Goal: Task Accomplishment & Management: Manage account settings

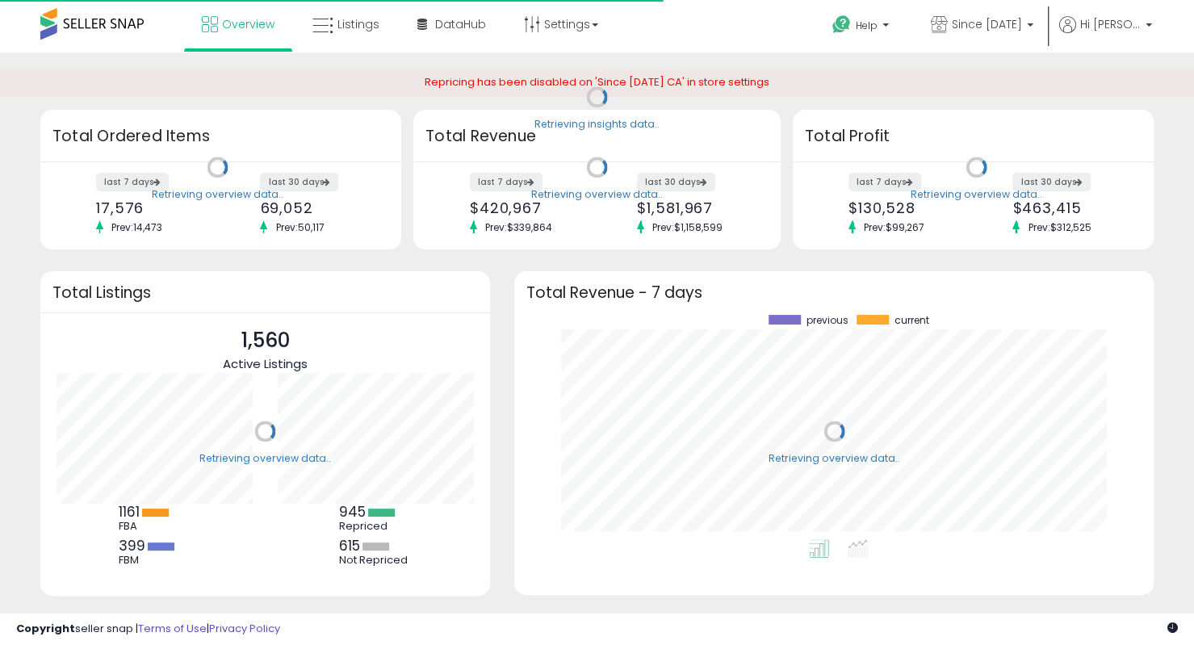
scroll to position [224, 606]
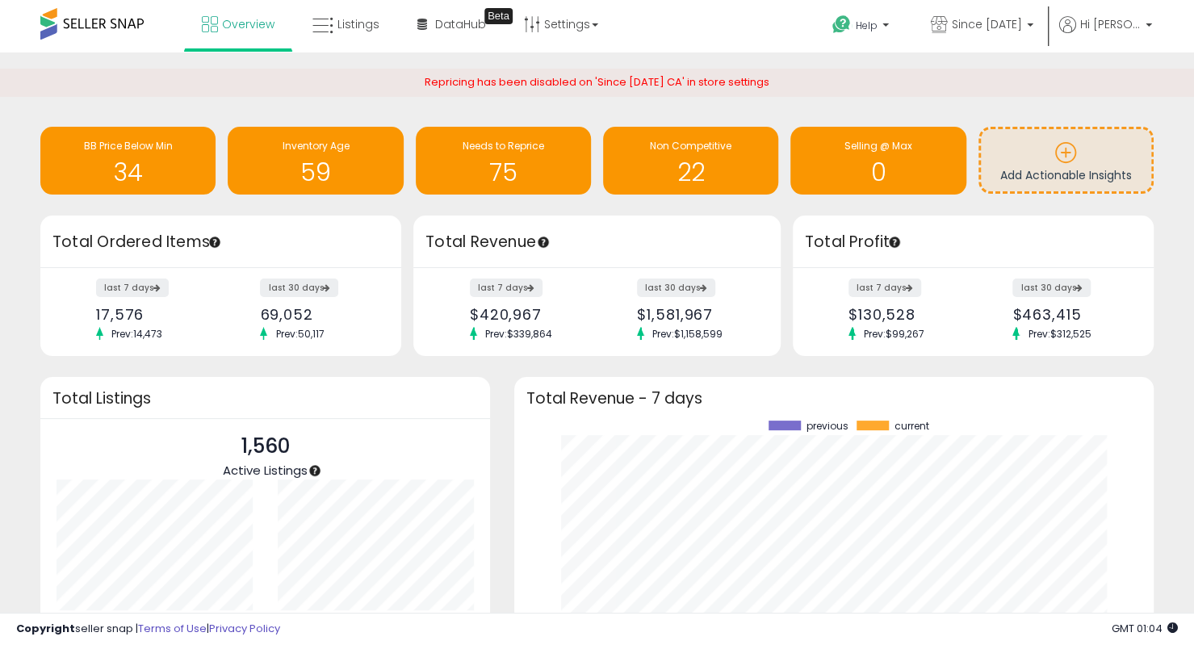
click at [220, 61] on div "Retrieving insights data.. BB Price Below Min 34 Inventory Age 59 Needs to Repr…" at bounding box center [597, 417] width 1194 height 731
click at [352, 36] on link "Listings" at bounding box center [345, 24] width 91 height 48
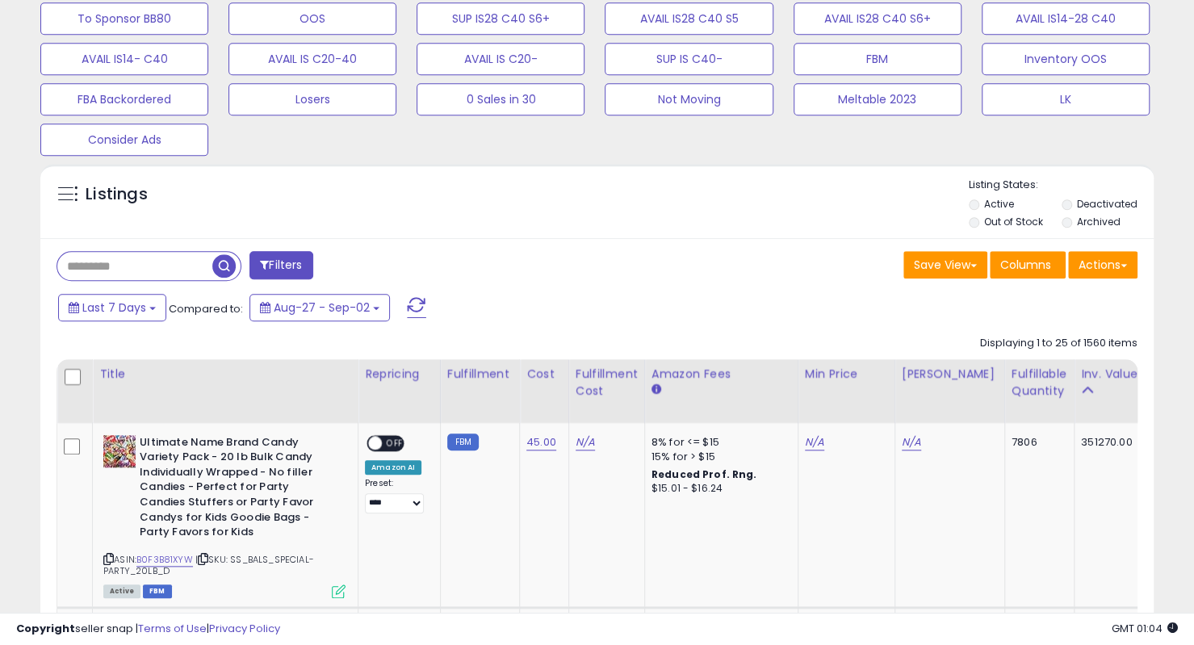
scroll to position [710, 0]
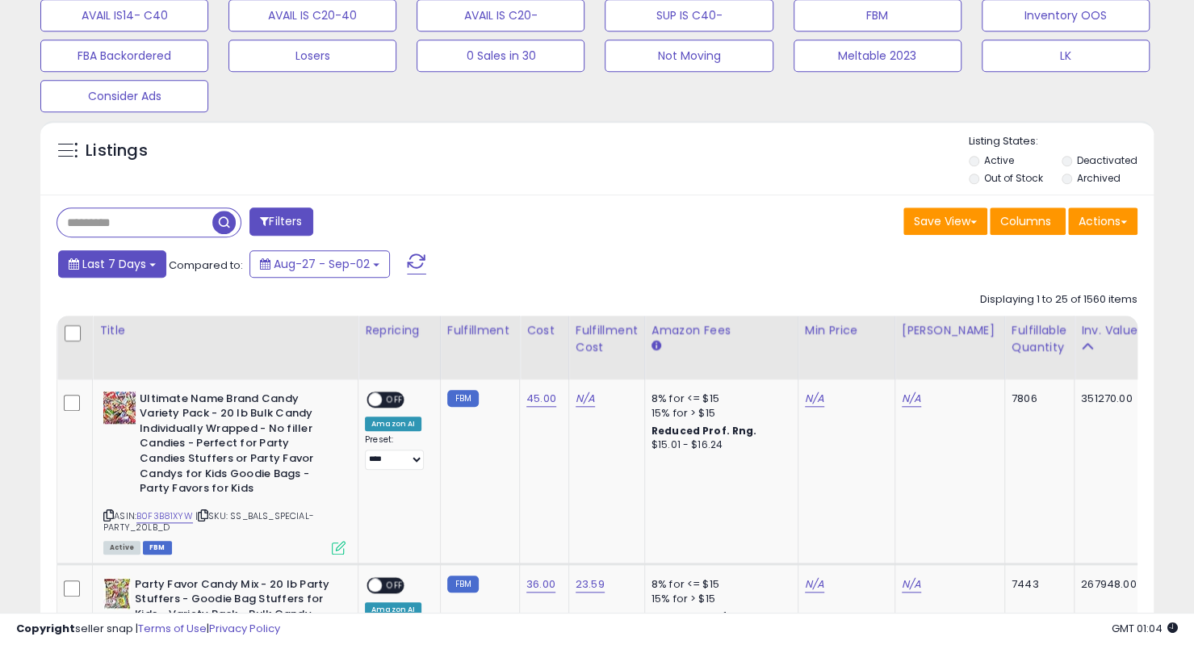
click at [151, 266] on button "Last 7 Days" at bounding box center [112, 263] width 108 height 27
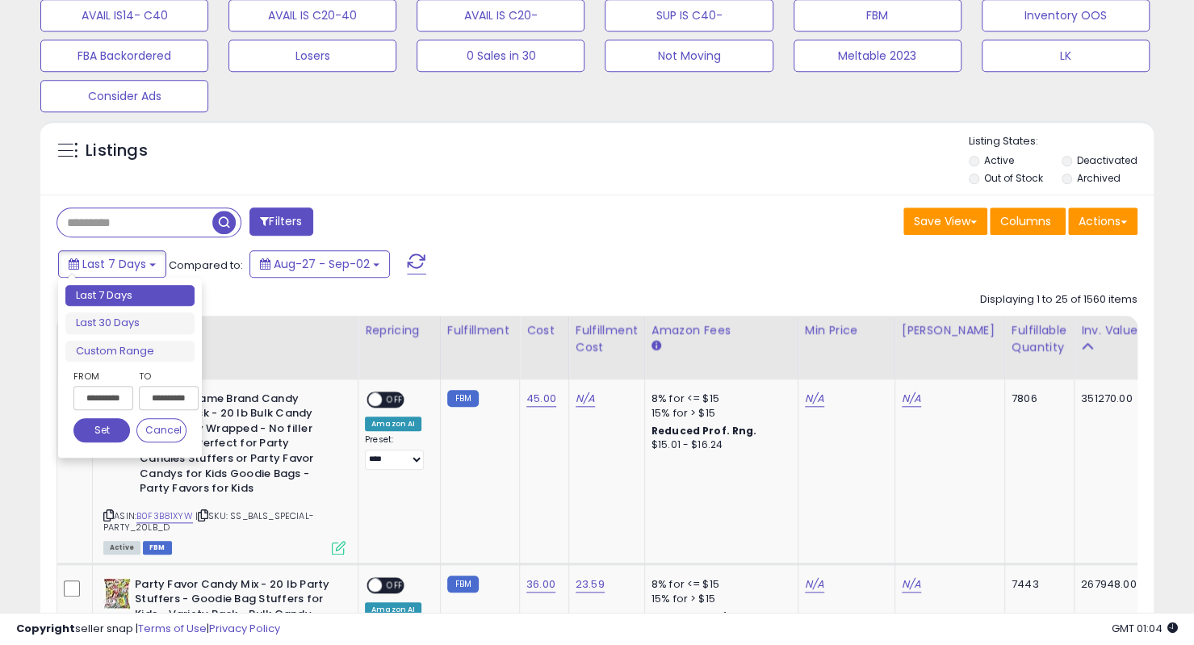
click at [110, 395] on input "**********" at bounding box center [103, 398] width 60 height 24
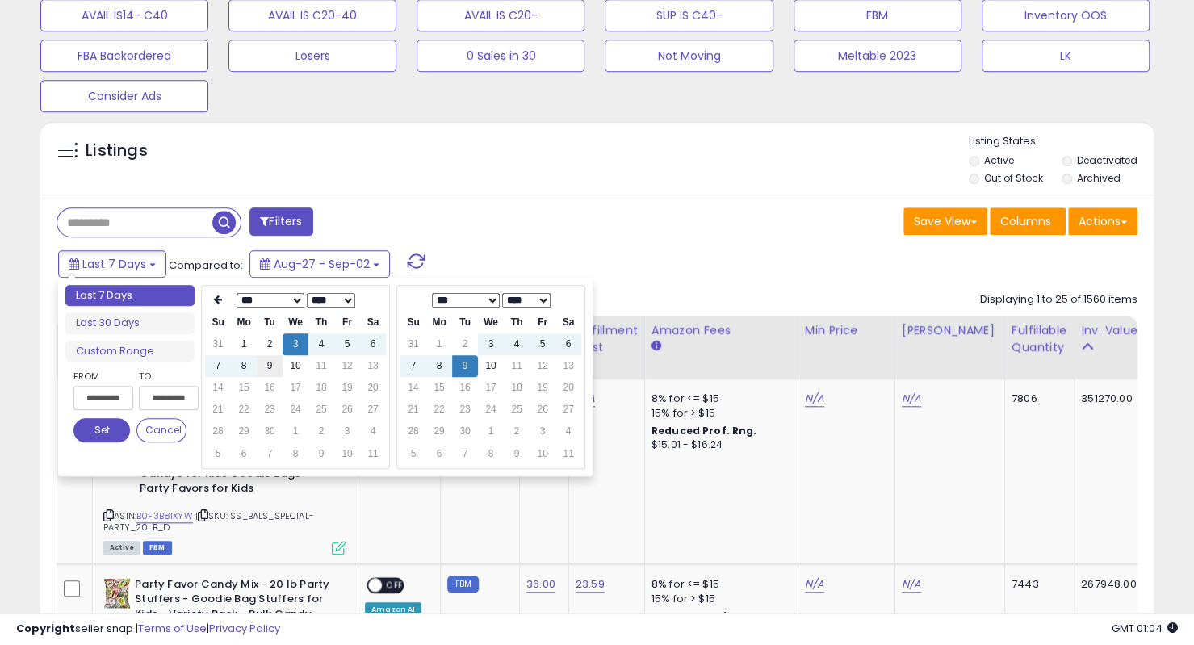
type input "**********"
click at [269, 363] on td "9" at bounding box center [270, 366] width 26 height 22
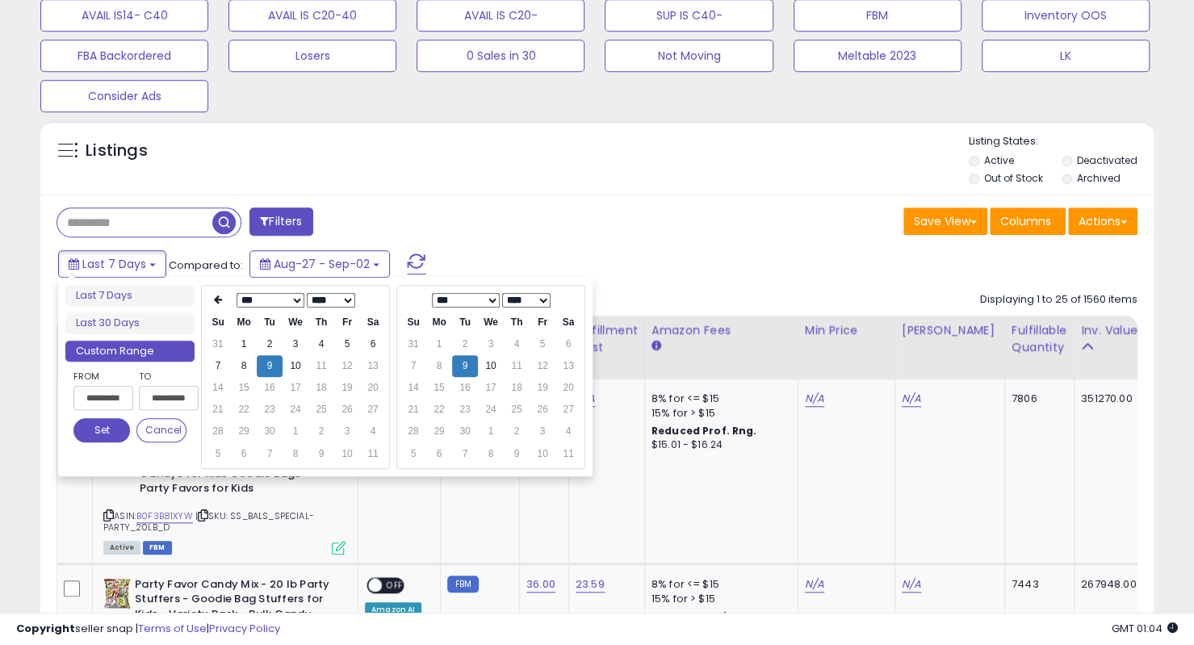
click at [107, 419] on button "Set" at bounding box center [101, 430] width 56 height 24
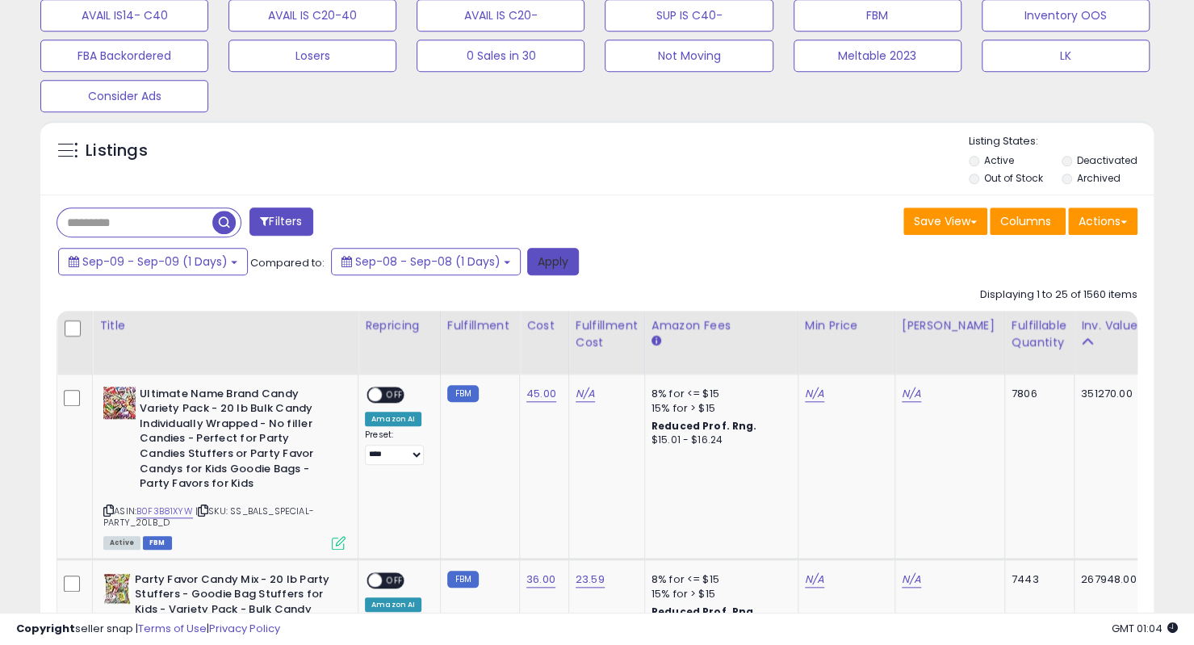
click at [529, 252] on button "Apply" at bounding box center [553, 261] width 52 height 27
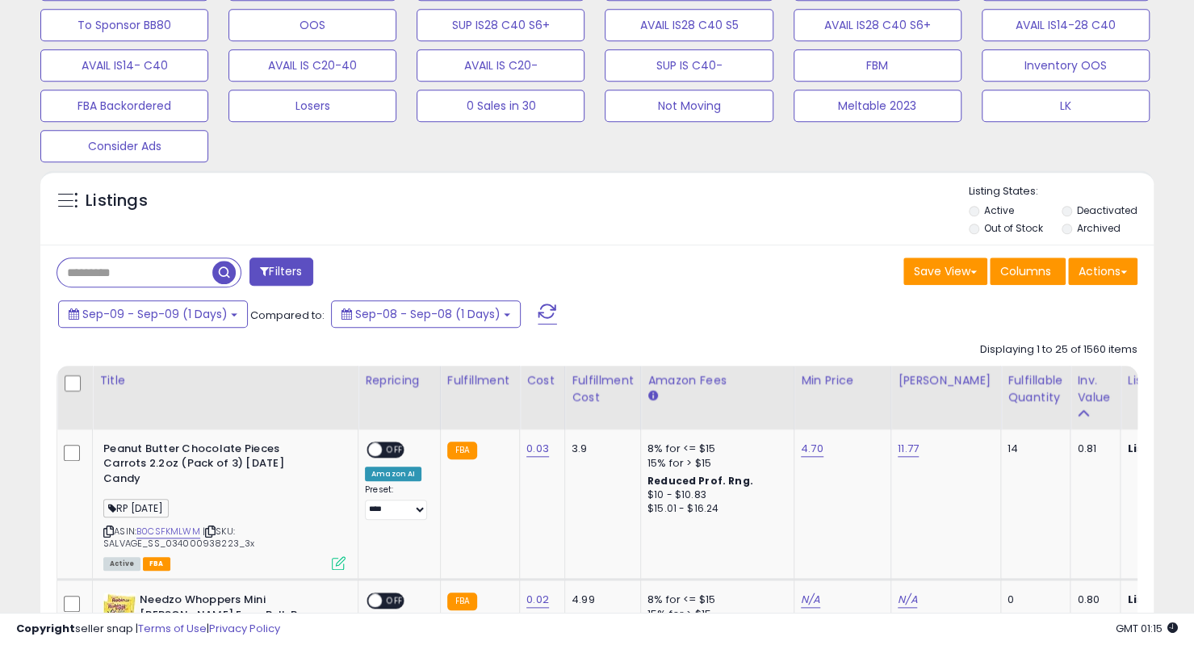
scroll to position [0, 945]
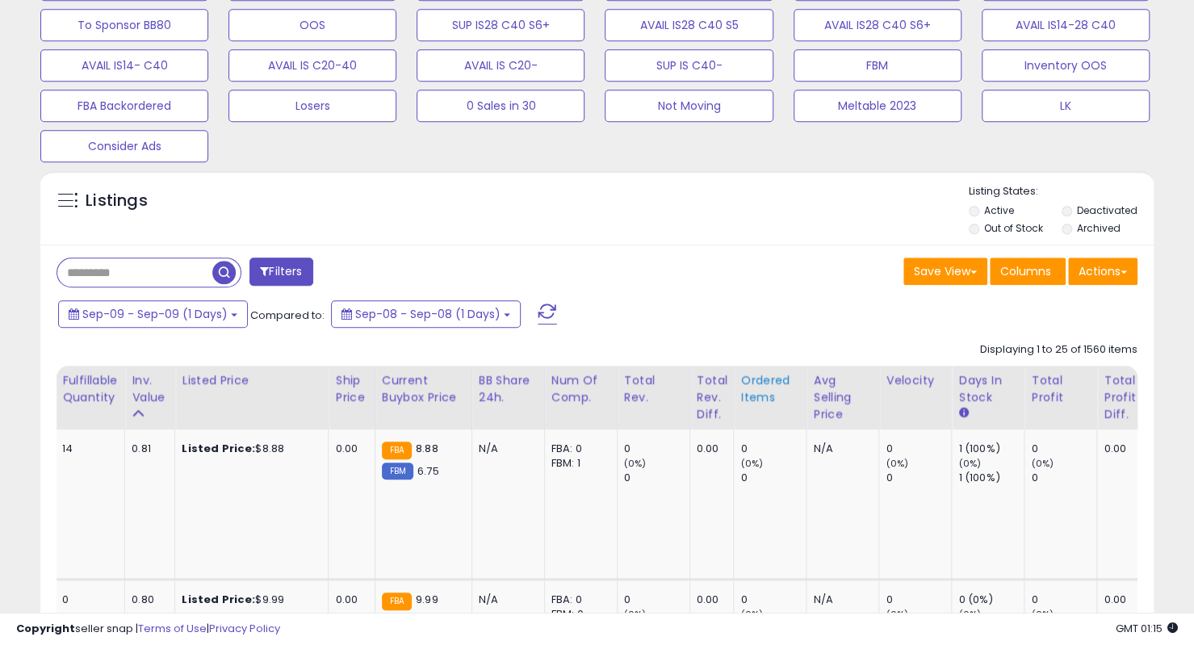
click at [740, 383] on div "Ordered Items" at bounding box center [769, 389] width 59 height 34
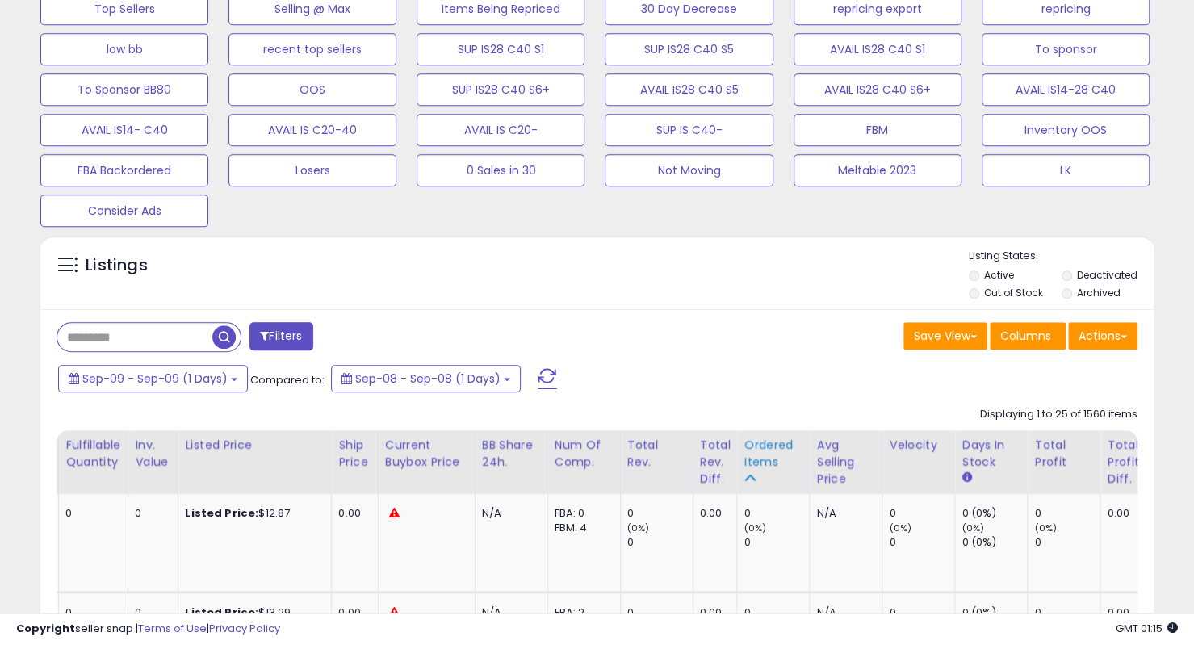
scroll to position [660, 0]
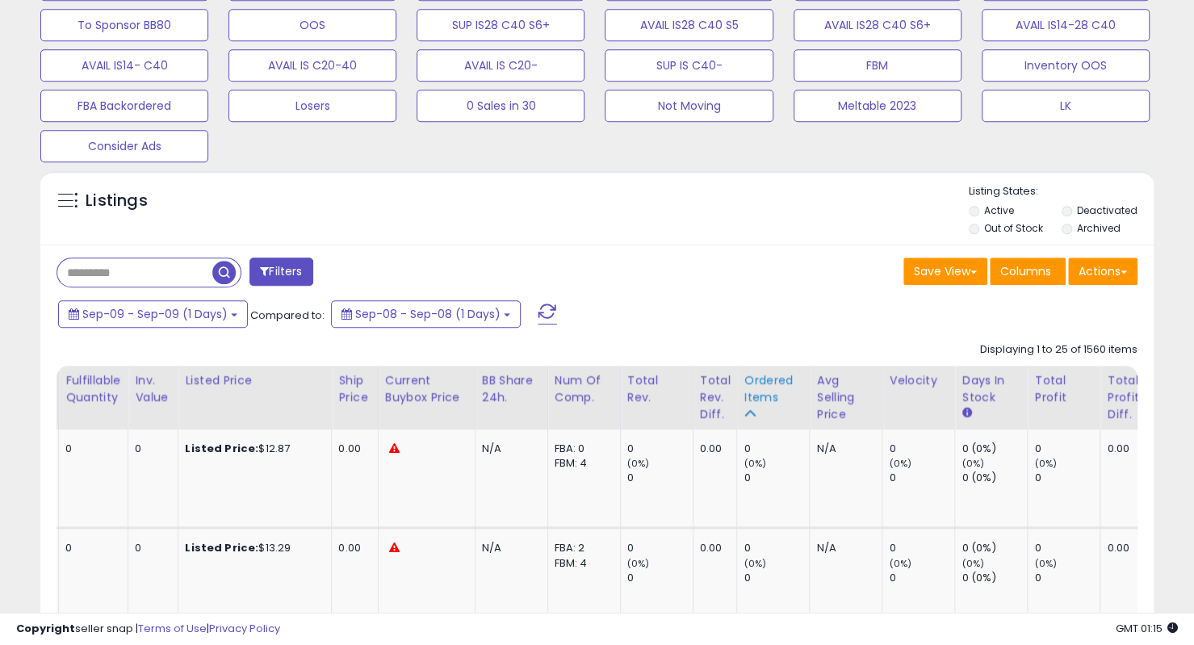
click at [743, 383] on div "Ordered Items" at bounding box center [772, 389] width 59 height 34
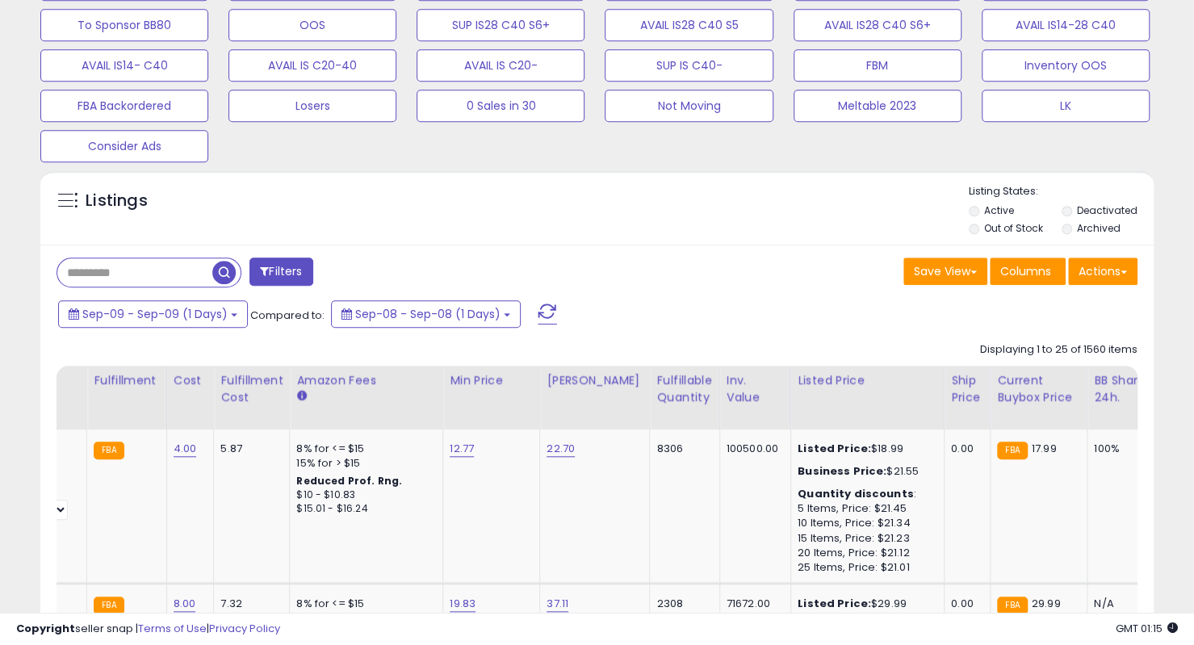
scroll to position [0, 0]
